Goal: Task Accomplishment & Management: Manage account settings

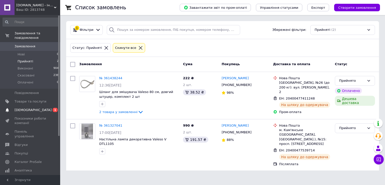
click at [31, 108] on span "[DEMOGRAPHIC_DATA]" at bounding box center [33, 110] width 37 height 5
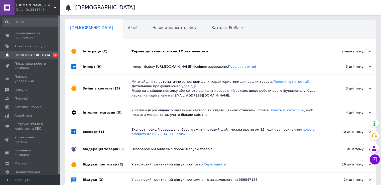
click at [201, 50] on div "Термін дії вашого токен 1C закінчується" at bounding box center [227, 51] width 190 height 5
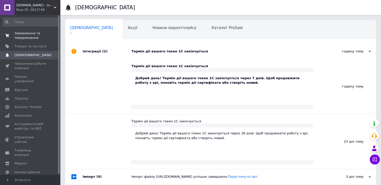
click at [27, 38] on span "Замовлення та повідомлення" at bounding box center [31, 35] width 32 height 9
